Goal: Information Seeking & Learning: Learn about a topic

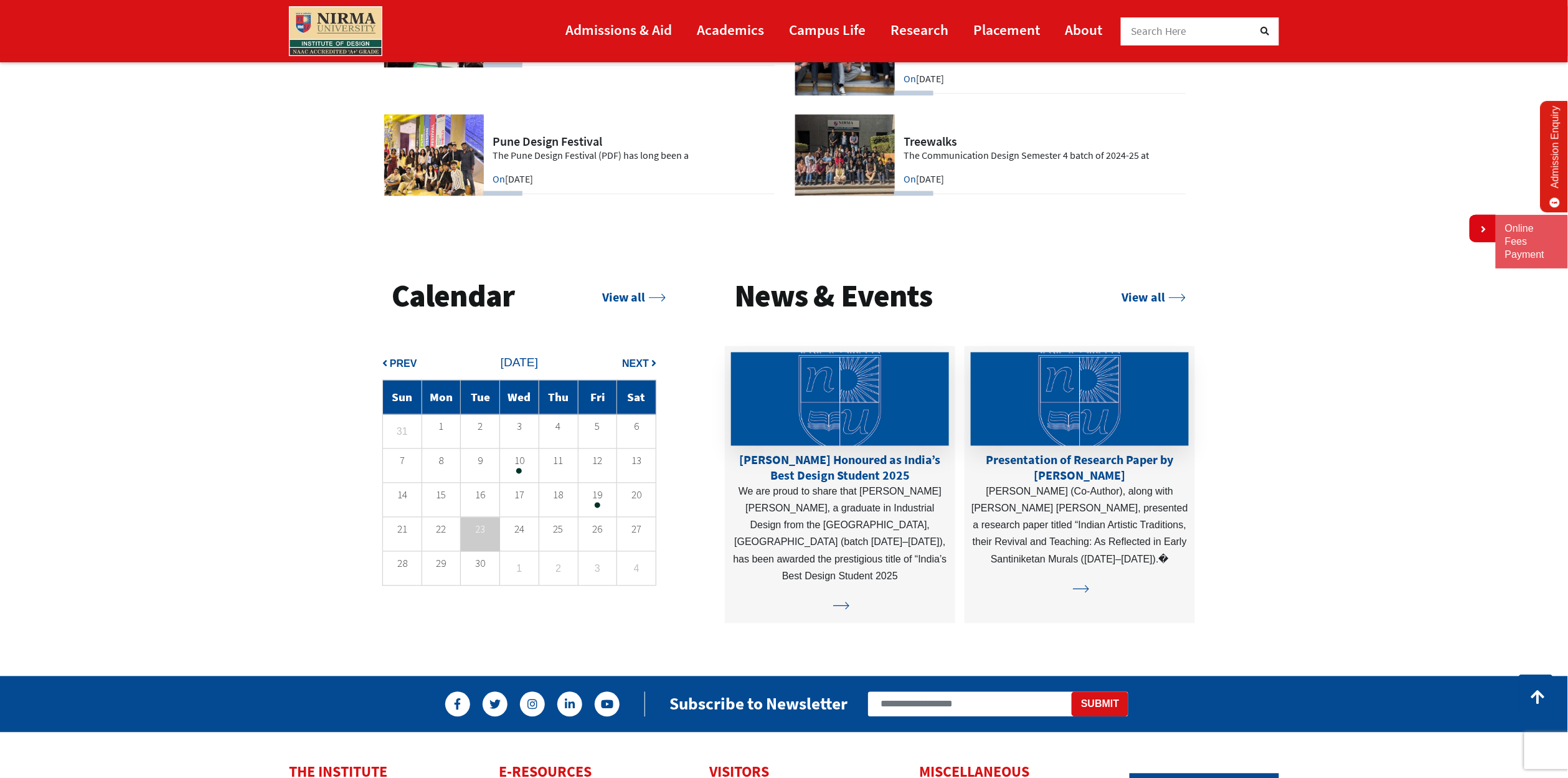
scroll to position [3318, 0]
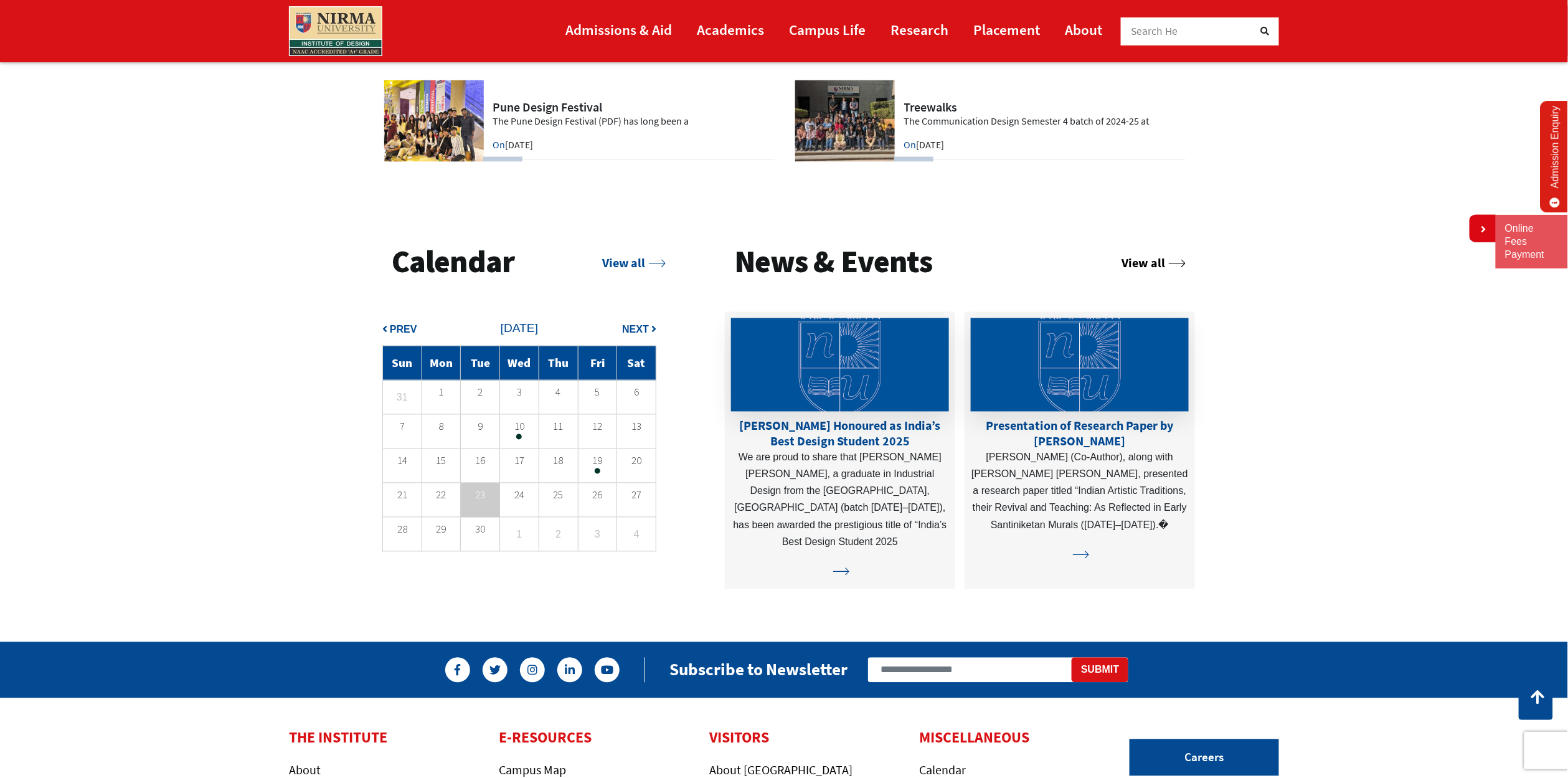
click at [1126, 262] on link "View all" at bounding box center [1153, 262] width 63 height 15
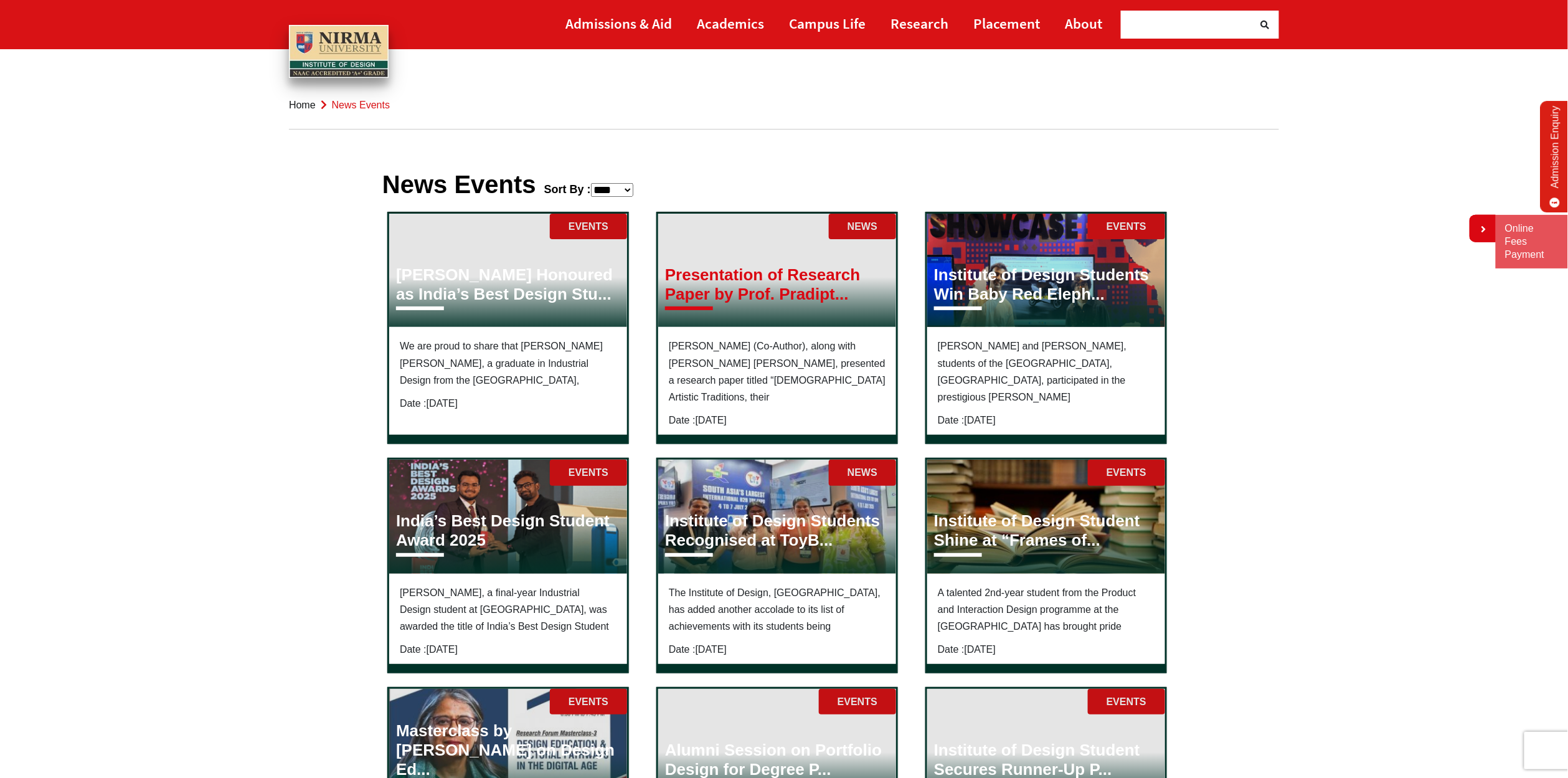
click at [759, 279] on h3 "Presentation of Research Paper by Prof. Pradipt..." at bounding box center [776, 284] width 224 height 39
